Goal: Transaction & Acquisition: Purchase product/service

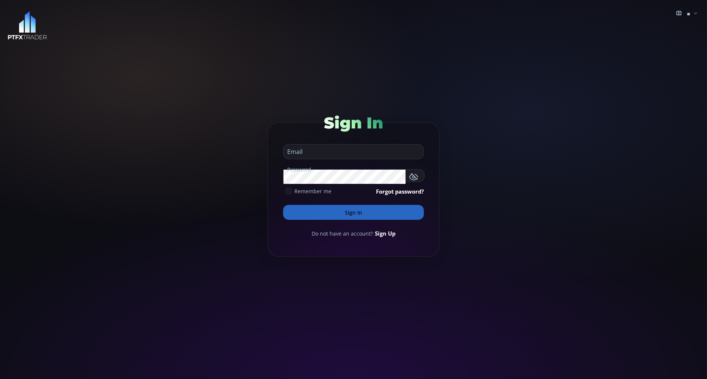
type input "**********"
click at [295, 210] on button "Sign In" at bounding box center [353, 212] width 141 height 15
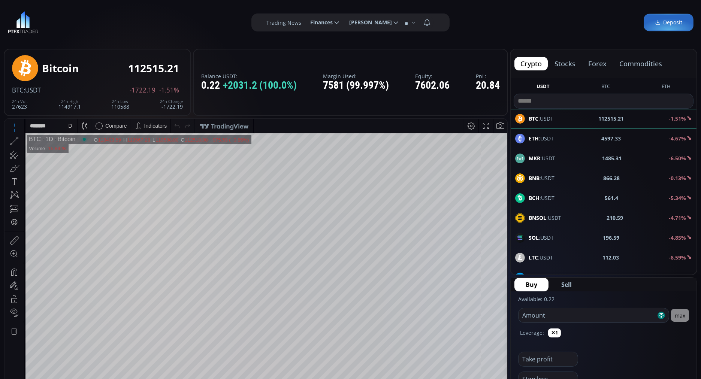
scroll to position [10, 0]
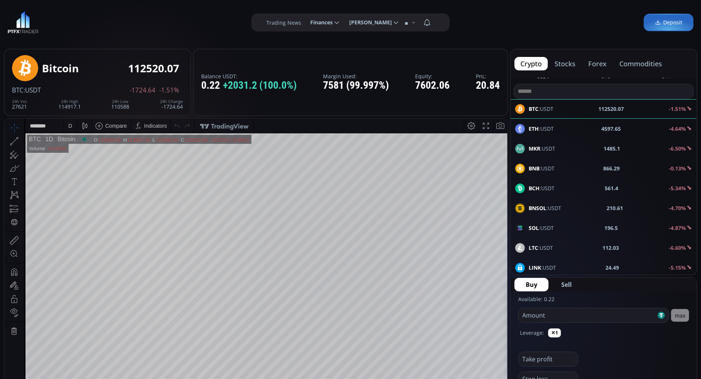
drag, startPoint x: 642, startPoint y: 64, endPoint x: 635, endPoint y: 60, distance: 7.6
click at [635, 60] on button "commodities" at bounding box center [640, 63] width 55 height 13
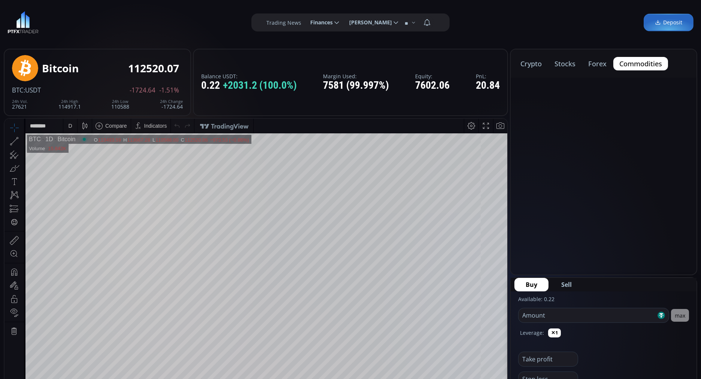
scroll to position [0, 0]
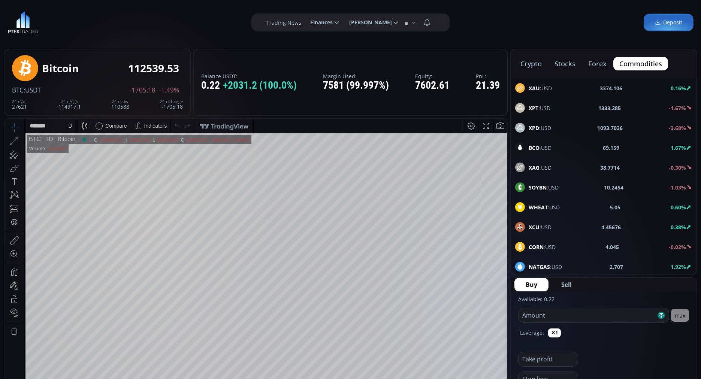
click at [529, 146] on b "BCO" at bounding box center [533, 147] width 11 height 7
